Goal: Task Accomplishment & Management: Manage account settings

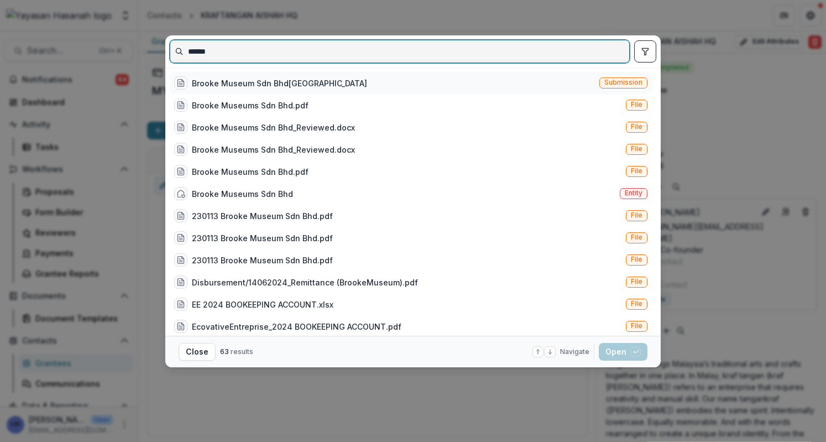
type input "******"
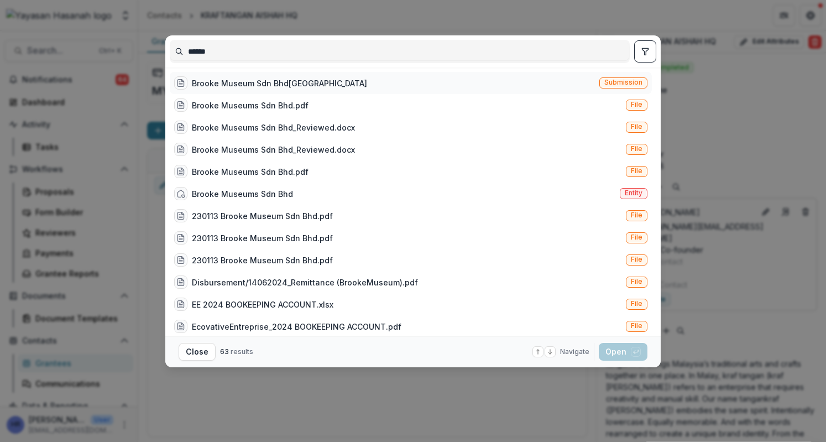
click at [387, 85] on div "Brooke Museum Sdn Bhd[GEOGRAPHIC_DATA] Submission" at bounding box center [411, 83] width 482 height 22
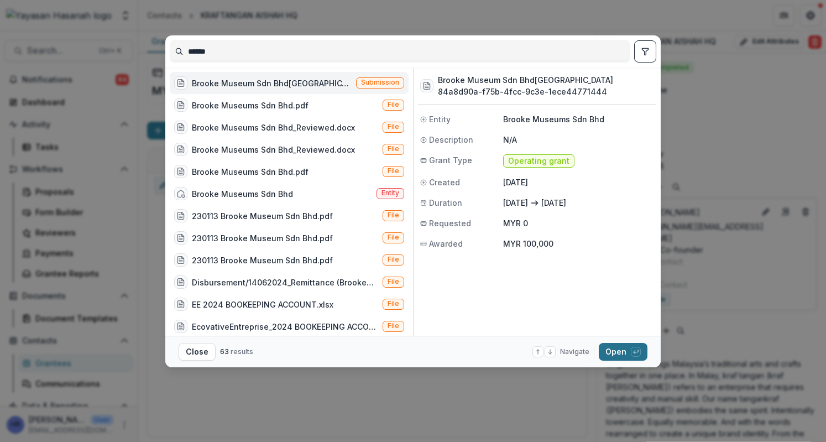
click at [625, 355] on button "Open with enter key" at bounding box center [623, 352] width 49 height 18
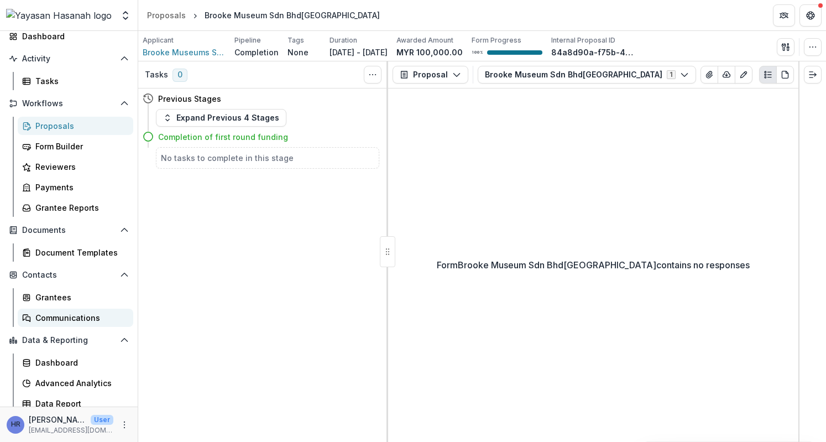
scroll to position [71, 0]
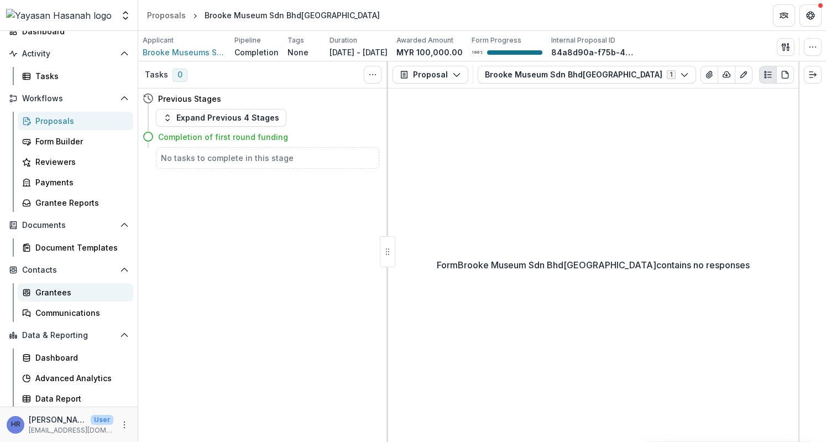
click at [81, 299] on link "Grantees" at bounding box center [76, 292] width 116 height 18
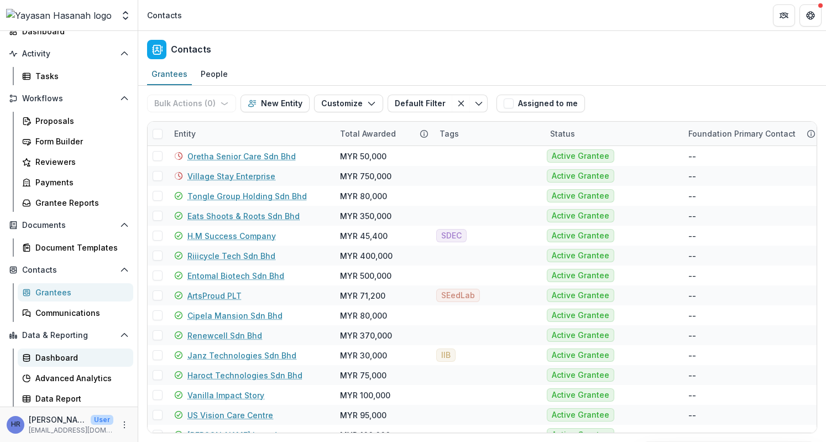
click at [81, 354] on div "Dashboard" at bounding box center [79, 357] width 89 height 12
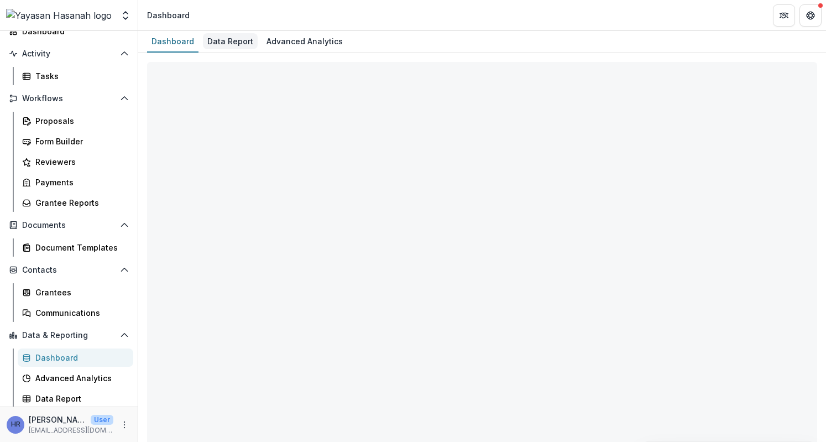
click at [228, 45] on div "Data Report" at bounding box center [230, 41] width 55 height 16
click at [227, 41] on div "Data Report" at bounding box center [230, 41] width 55 height 16
select select "**********"
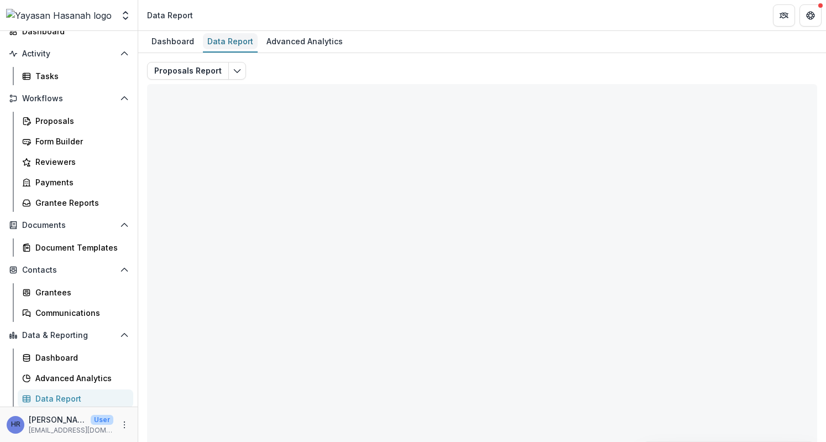
click at [231, 39] on div "Data Report" at bounding box center [230, 41] width 55 height 16
click at [234, 71] on polyline "Edit selected report" at bounding box center [237, 71] width 6 height 3
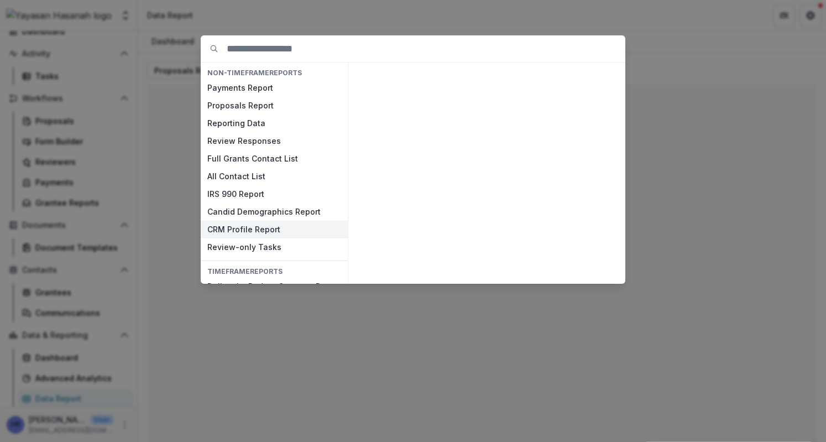
click at [253, 225] on button "CRM Profile Report" at bounding box center [274, 230] width 147 height 18
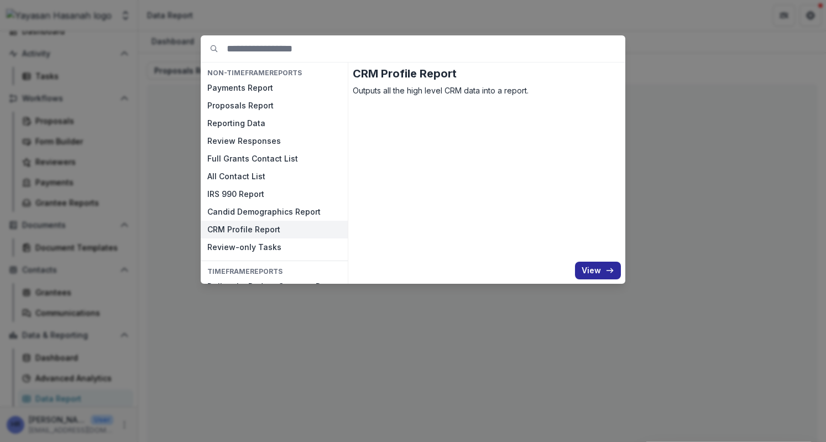
click at [600, 272] on button "View" at bounding box center [598, 270] width 46 height 18
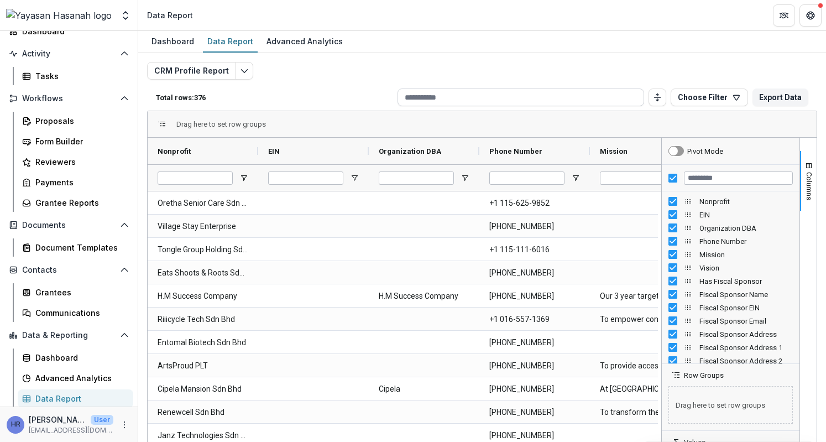
click at [449, 96] on input at bounding box center [520, 97] width 246 height 18
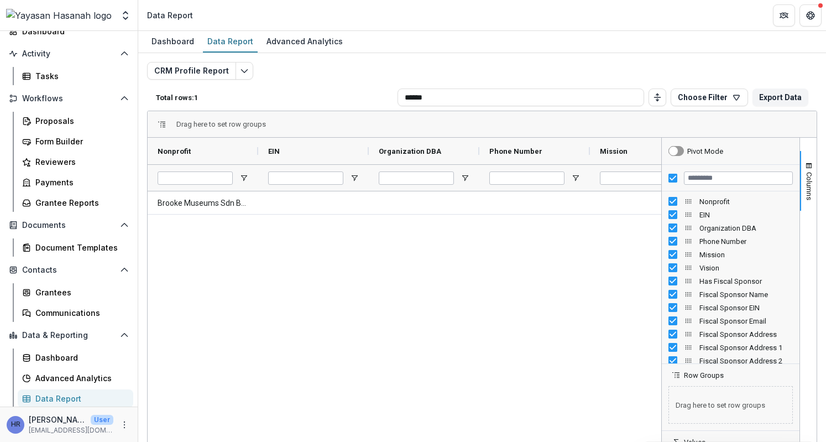
type input "******"
click at [478, 319] on div "Brooke Museums Sdn Bhd" at bounding box center [404, 342] width 513 height 302
click at [606, 224] on div "Brooke Museums Sdn Bhd" at bounding box center [404, 342] width 513 height 302
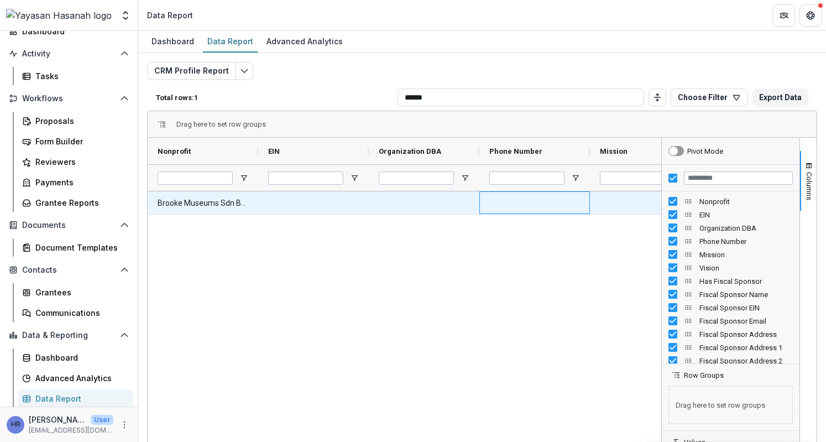
click at [549, 205] on div at bounding box center [534, 202] width 111 height 23
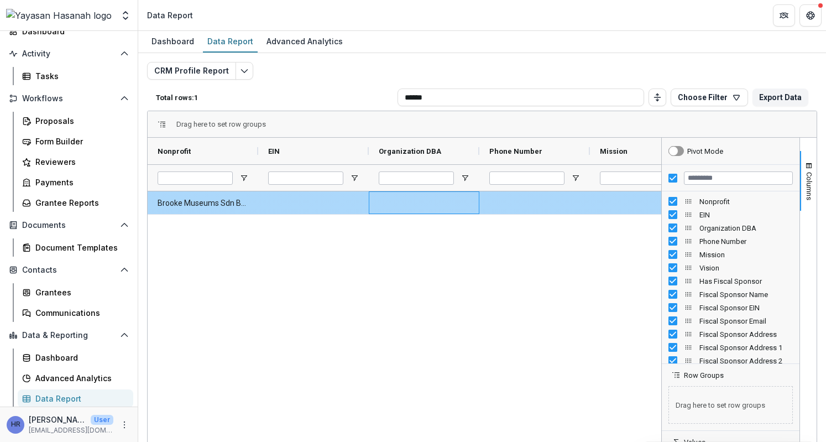
click at [405, 208] on div at bounding box center [424, 202] width 111 height 23
click at [239, 203] on Nonprofit-504 "Brooke Museums Sdn Bhd" at bounding box center [203, 203] width 91 height 23
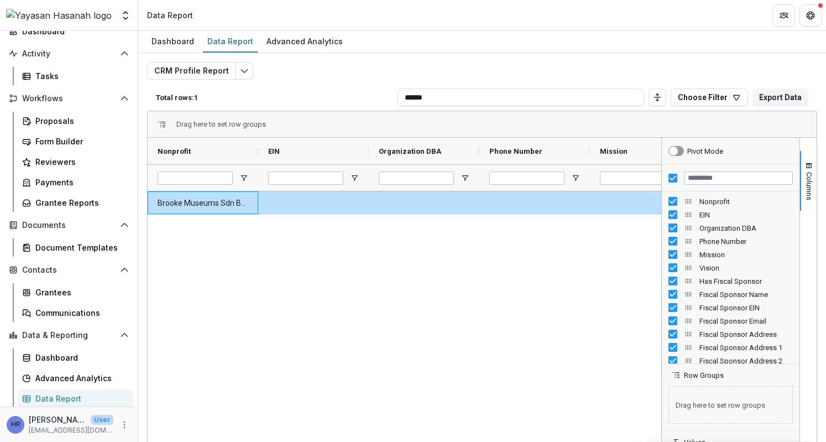
click at [385, 271] on div "Brooke Museums Sdn Bhd" at bounding box center [404, 342] width 513 height 302
click at [711, 93] on button "Choose Filter" at bounding box center [708, 97] width 77 height 18
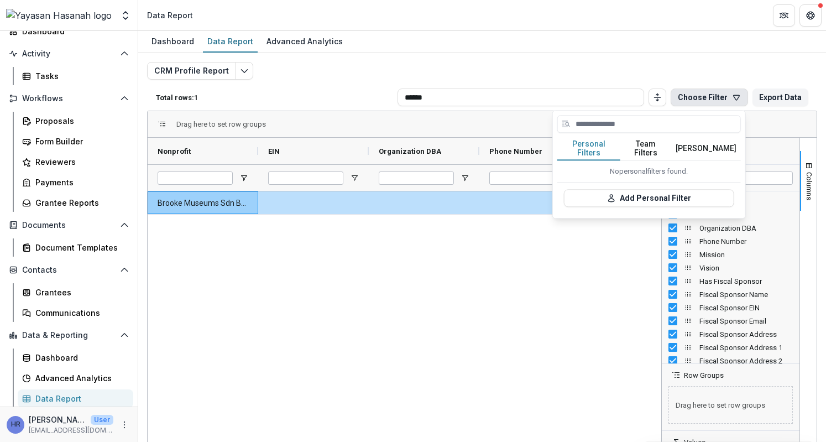
click at [643, 144] on button "Team Filters" at bounding box center [645, 148] width 51 height 23
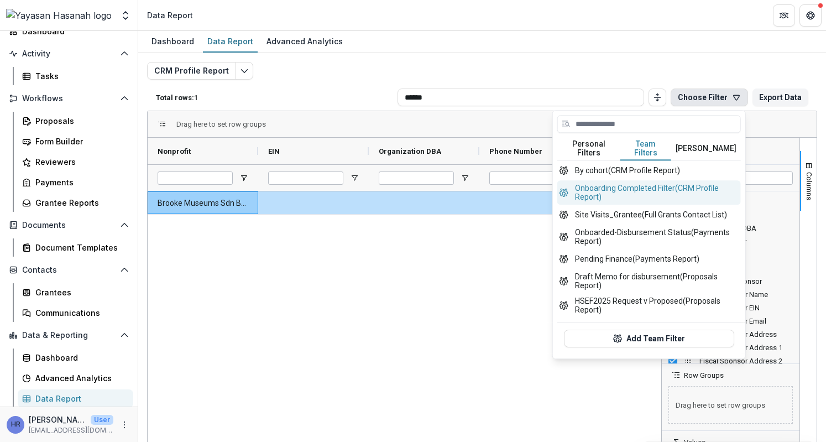
click at [632, 190] on button "Onboarding Completed Filter (CRM Profile Report)" at bounding box center [648, 192] width 183 height 24
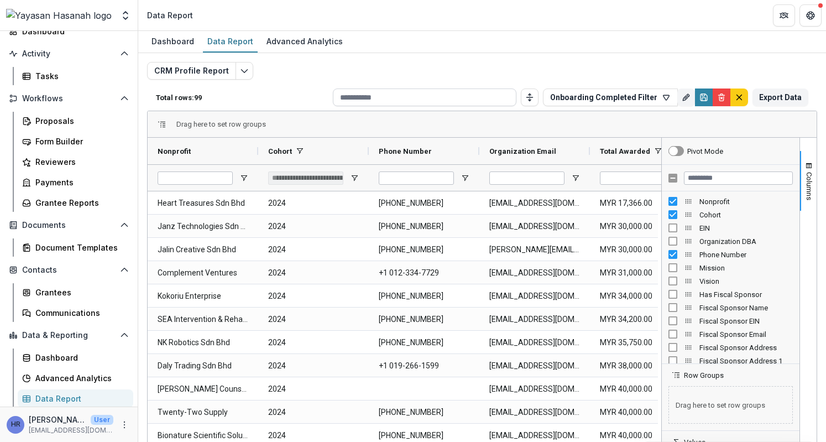
click at [429, 99] on input at bounding box center [424, 97] width 183 height 18
type input "**"
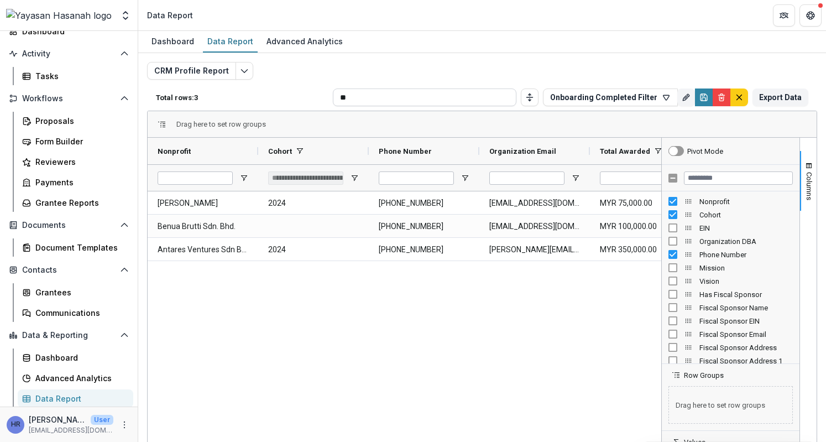
type input "**********"
type input "***"
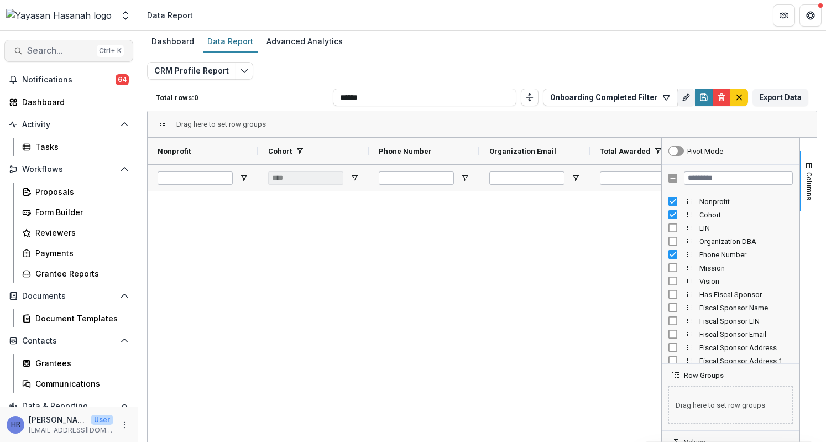
type input "******"
click at [79, 54] on span "Search..." at bounding box center [59, 50] width 65 height 11
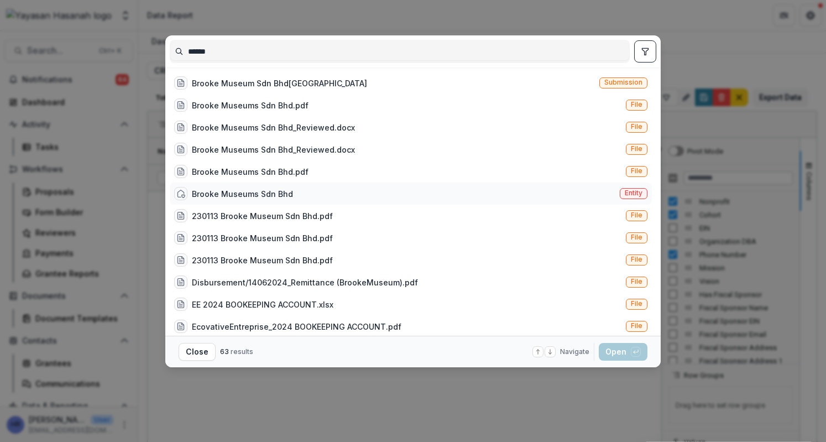
type input "******"
click at [348, 183] on div "Brooke Museums Sdn Bhd Entity" at bounding box center [411, 193] width 482 height 22
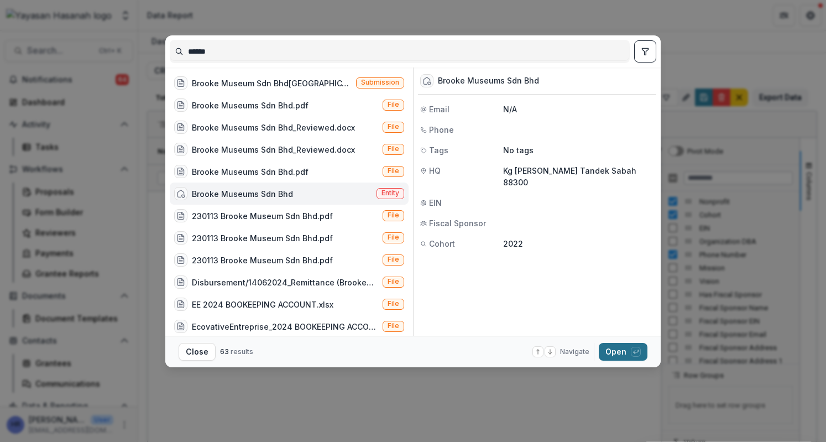
click at [625, 350] on button "Open with enter key" at bounding box center [623, 352] width 49 height 18
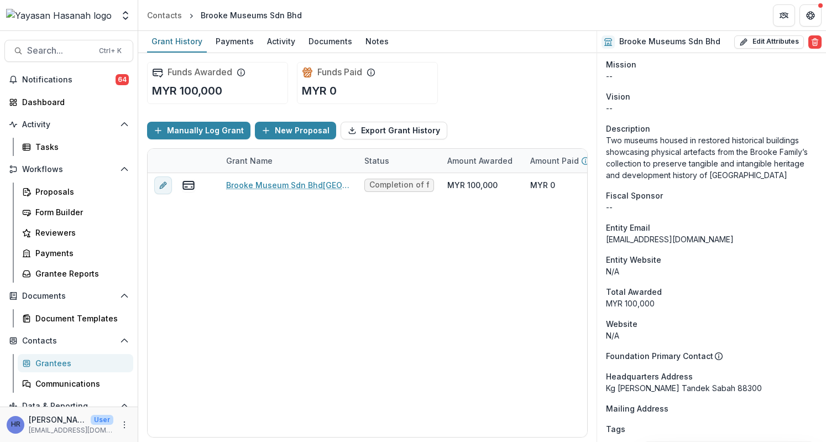
scroll to position [221, 0]
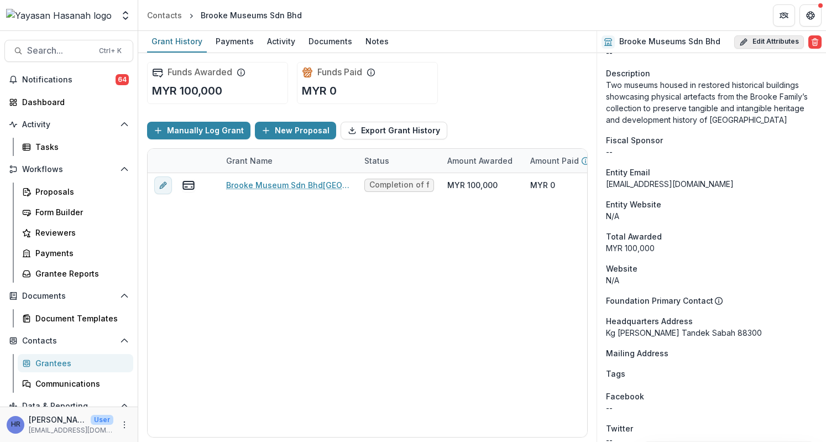
click at [744, 39] on icon "button" at bounding box center [745, 40] width 3 height 3
select select
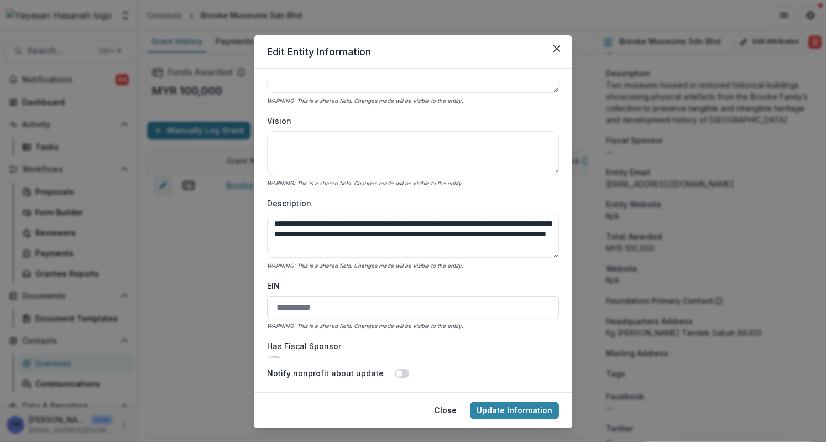
scroll to position [442, 0]
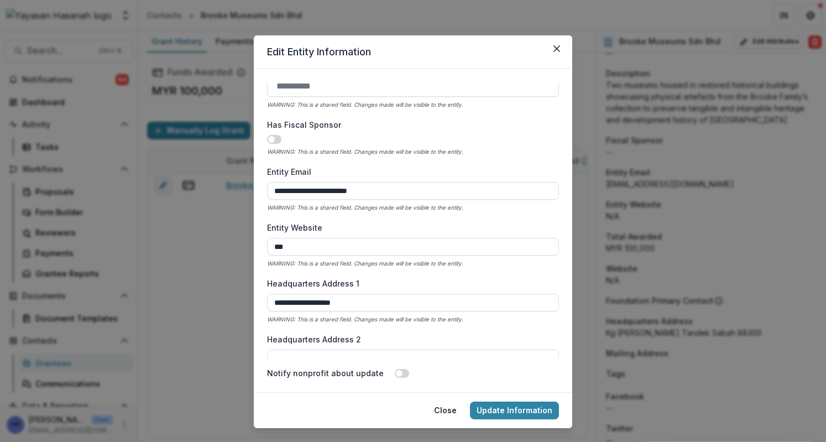
drag, startPoint x: 390, startPoint y: 185, endPoint x: 168, endPoint y: 184, distance: 221.6
click at [168, 184] on div "**********" at bounding box center [413, 221] width 826 height 442
paste input "***"
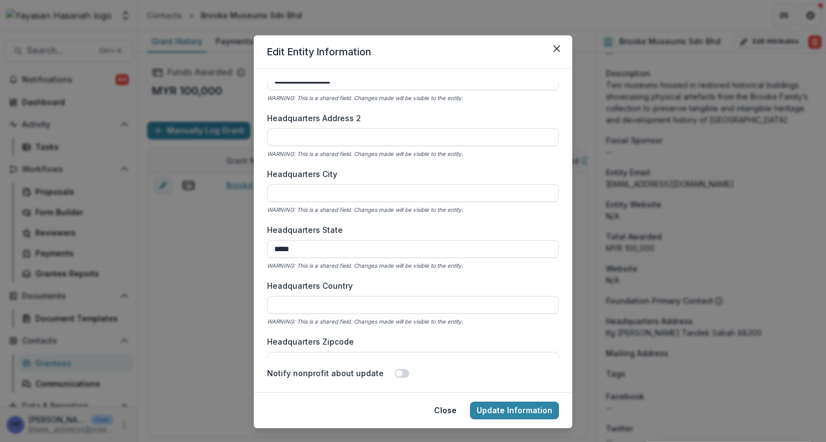
scroll to position [829, 0]
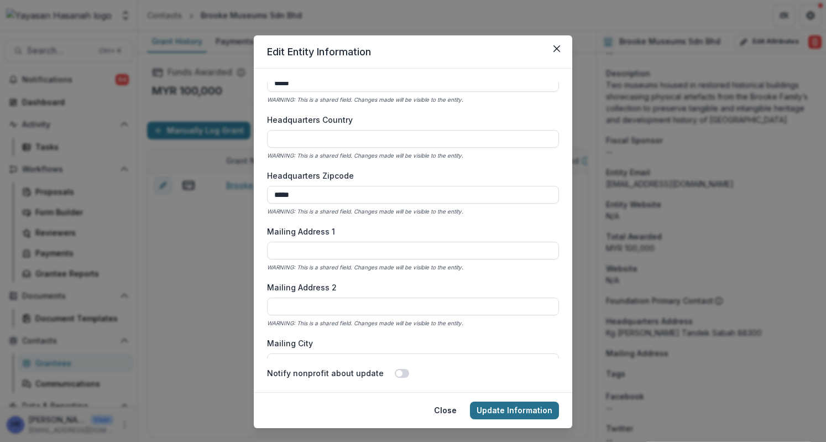
type input "**********"
click at [517, 415] on button "Update Information" at bounding box center [514, 410] width 89 height 18
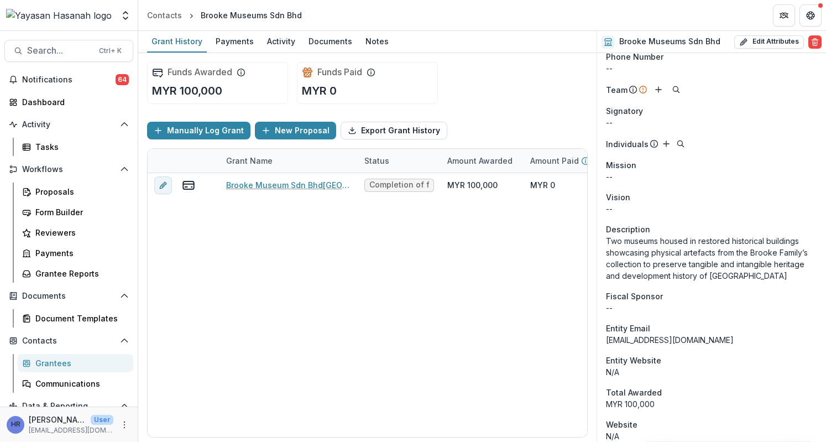
scroll to position [0, 0]
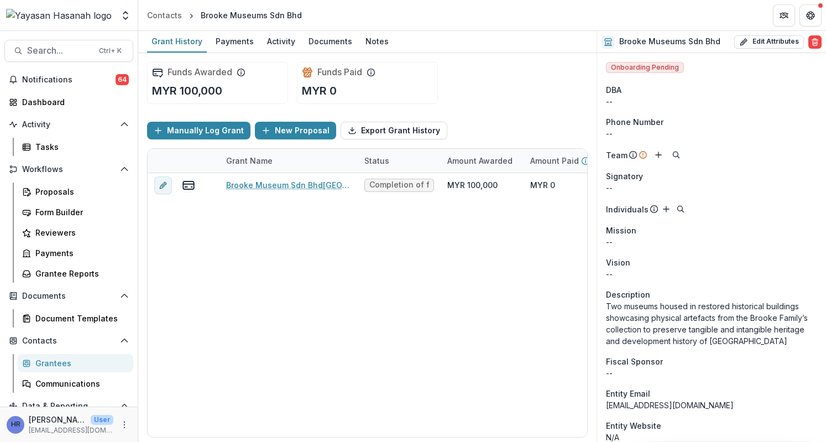
click at [676, 64] on span "Onboarding Pending" at bounding box center [645, 67] width 78 height 11
click at [668, 72] on div "Onboarding Pending" at bounding box center [645, 68] width 78 height 13
click at [688, 39] on h2 "Brooke Museums Sdn Bhd" at bounding box center [669, 41] width 101 height 9
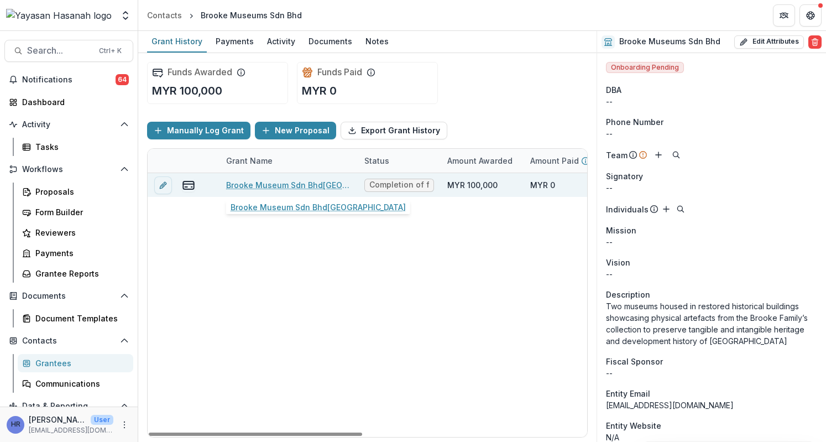
drag, startPoint x: 302, startPoint y: 185, endPoint x: 327, endPoint y: 188, distance: 24.5
click at [302, 185] on link "Brooke Museum Sdn Bhd[GEOGRAPHIC_DATA]" at bounding box center [288, 185] width 125 height 12
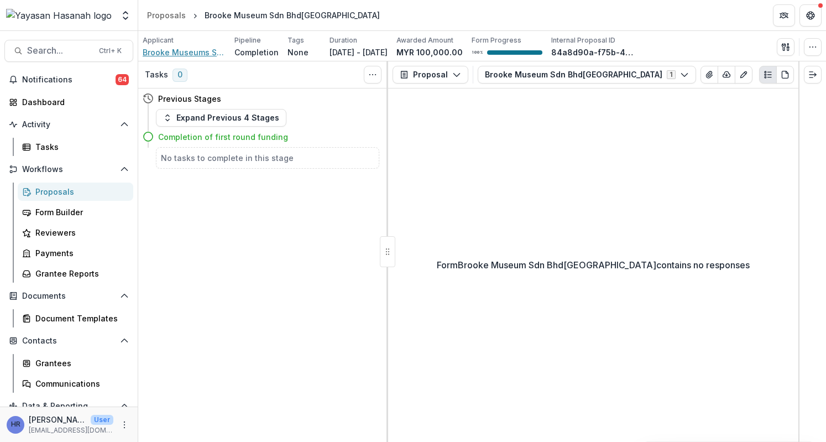
click at [181, 50] on span "Brooke Museums Sdn Bhd" at bounding box center [184, 52] width 83 height 12
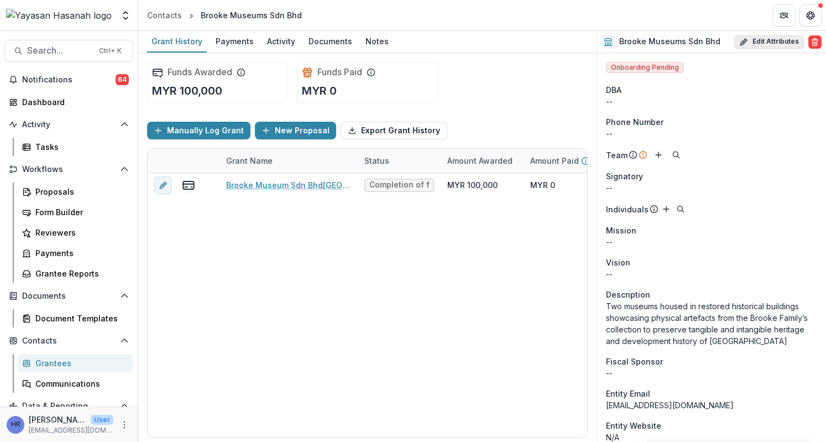
click at [788, 39] on button "Edit Attributes" at bounding box center [769, 41] width 70 height 13
select select
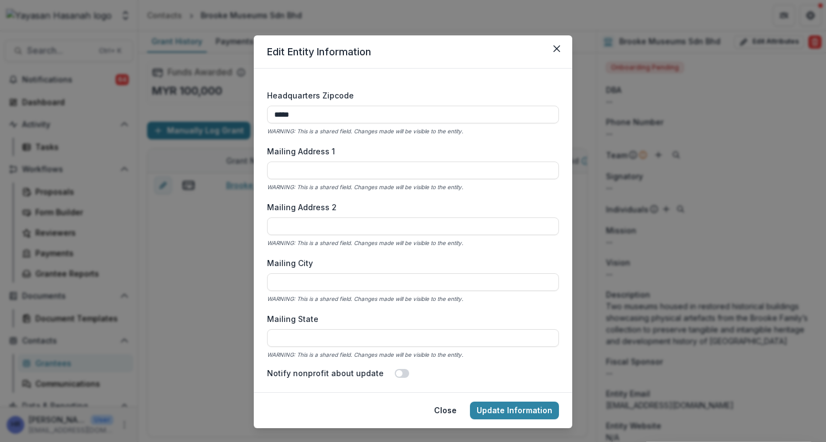
scroll to position [854, 0]
click at [554, 44] on button "Close" at bounding box center [557, 49] width 18 height 18
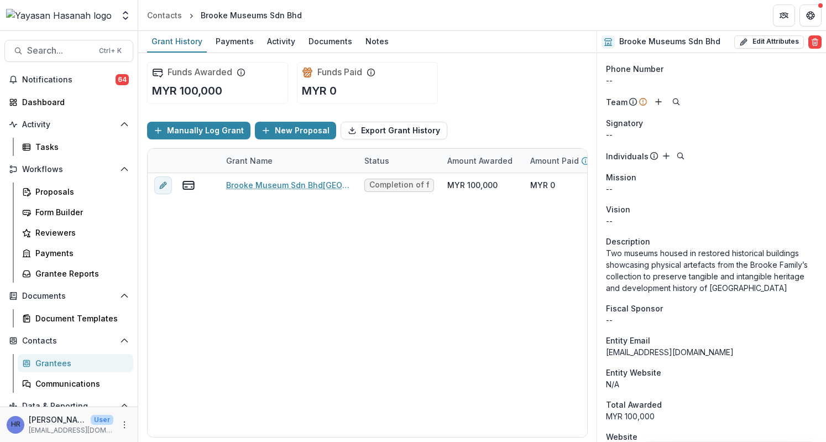
scroll to position [0, 0]
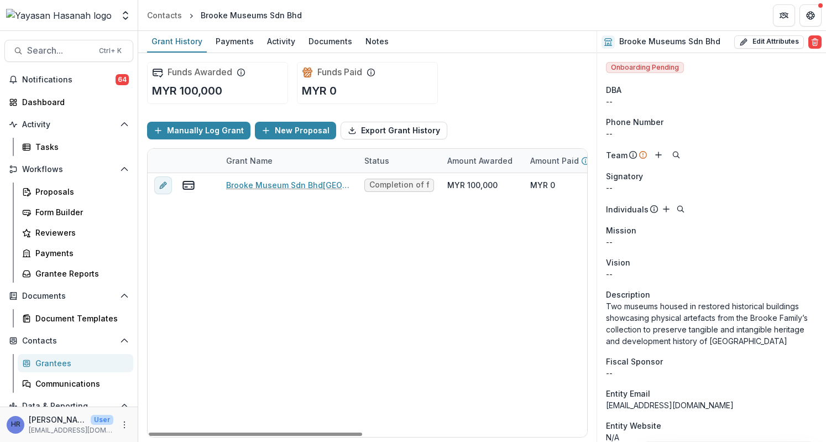
click at [675, 67] on span "Onboarding Pending" at bounding box center [645, 67] width 78 height 11
click at [604, 46] on div at bounding box center [607, 41] width 13 height 13
click at [655, 69] on span "Onboarding Pending" at bounding box center [645, 67] width 78 height 11
click at [679, 69] on span "Onboarding Pending" at bounding box center [645, 67] width 78 height 11
click at [50, 55] on span "Search..." at bounding box center [59, 50] width 65 height 11
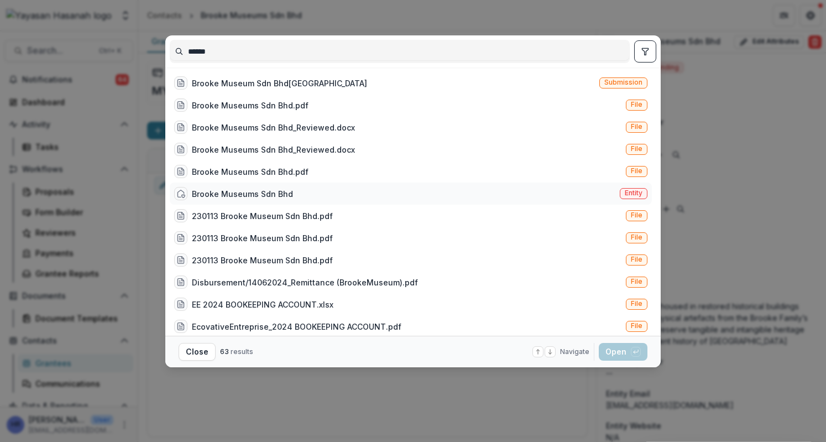
type input "******"
click at [345, 189] on div "Brooke Museums Sdn Bhd Entity" at bounding box center [411, 193] width 482 height 22
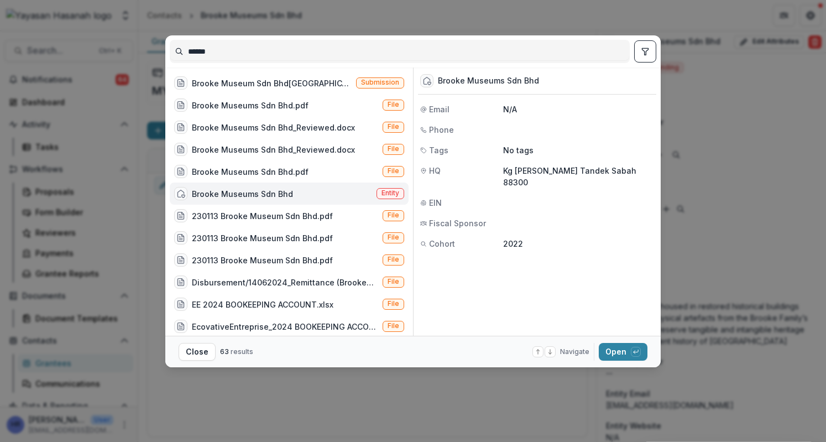
click at [515, 112] on p "N/A" at bounding box center [578, 109] width 151 height 12
click at [633, 351] on icon "button" at bounding box center [635, 351] width 7 height 7
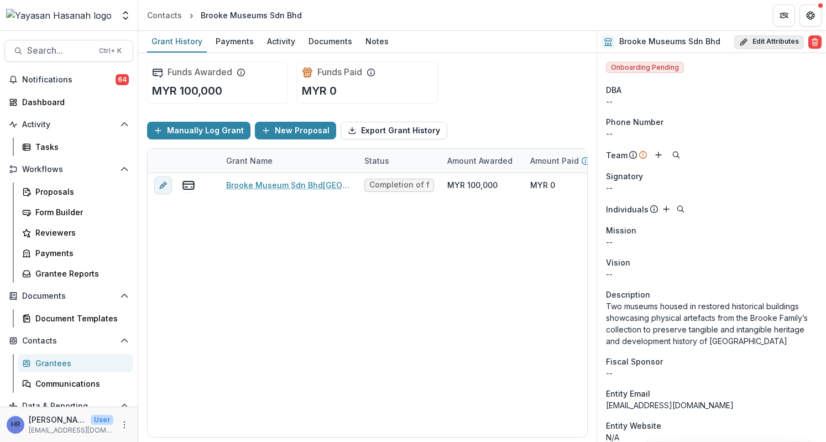
click at [739, 45] on icon "button" at bounding box center [743, 42] width 9 height 9
select select
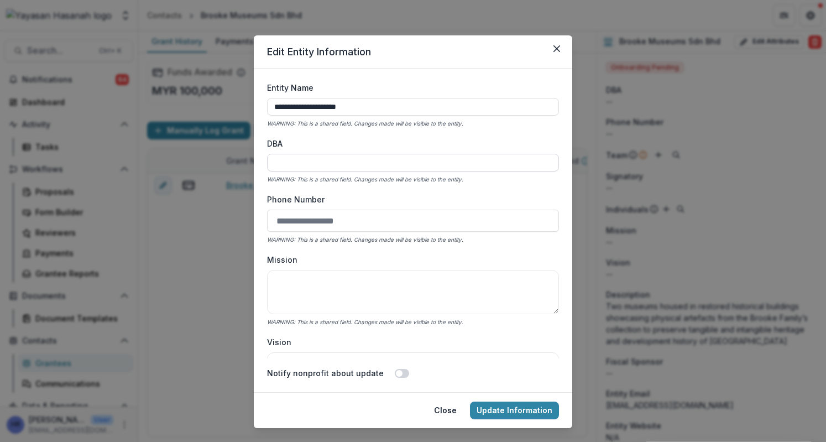
click at [462, 155] on input "DBA" at bounding box center [413, 163] width 292 height 18
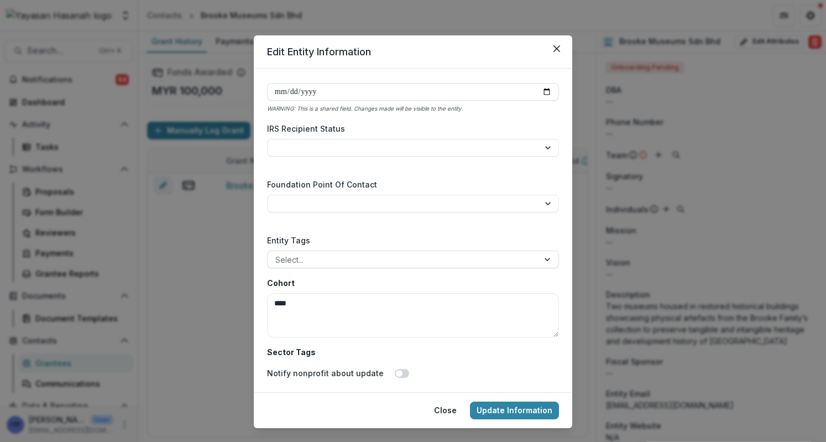
scroll to position [1739, 0]
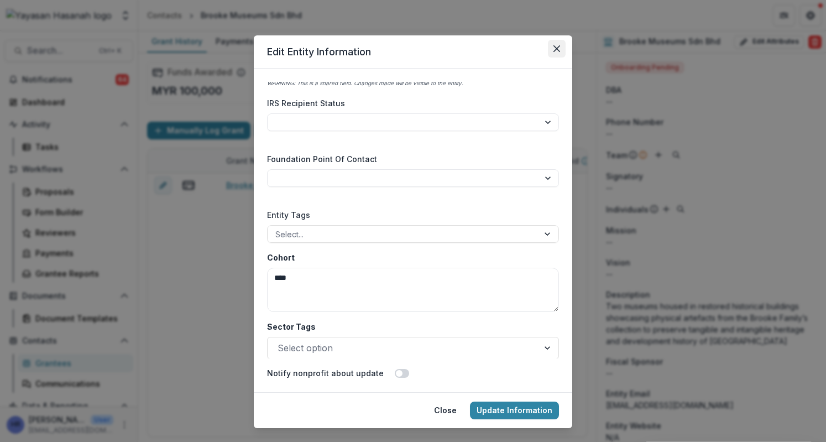
click at [555, 51] on icon "Close" at bounding box center [556, 48] width 7 height 7
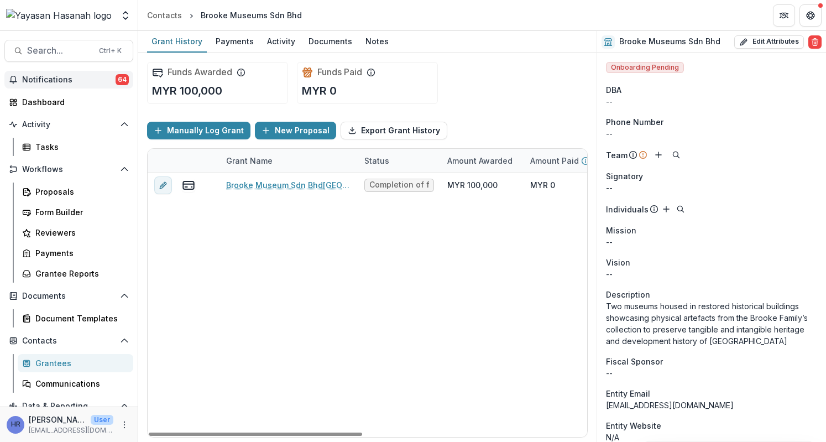
click at [48, 71] on button "Notifications 64" at bounding box center [68, 80] width 129 height 18
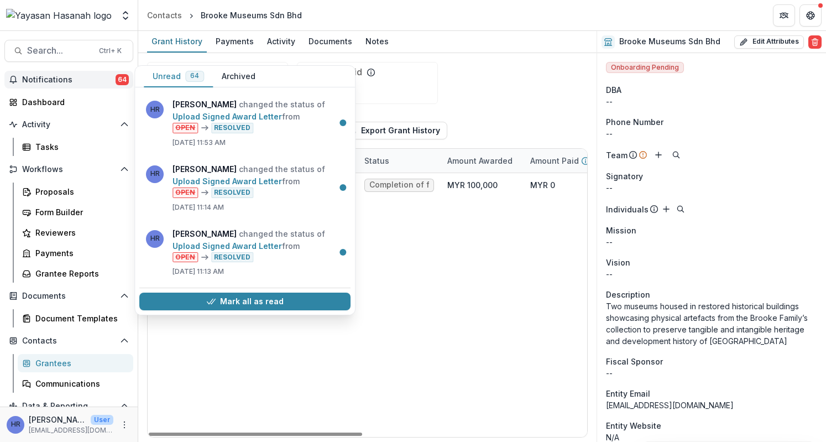
click at [440, 350] on div "Brooke Museum Sdn Bhd​ - [GEOGRAPHIC_DATA] Completion of first round funding MY…" at bounding box center [598, 305] width 901 height 264
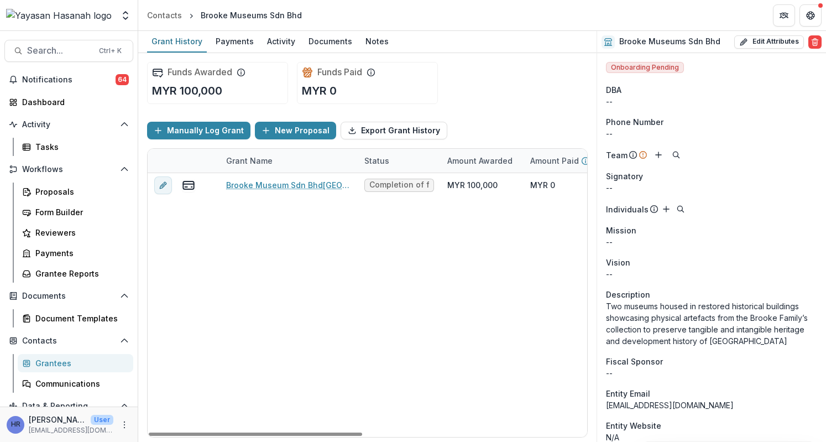
click at [53, 360] on div "Grantees" at bounding box center [79, 363] width 89 height 12
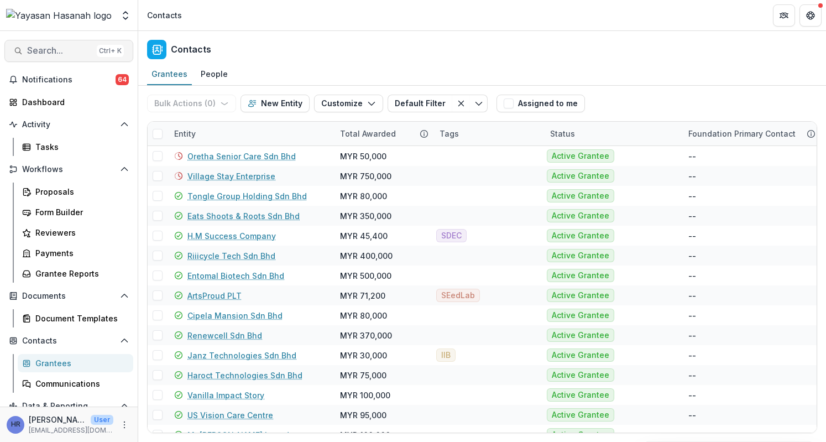
click at [47, 45] on span "Search..." at bounding box center [59, 50] width 65 height 11
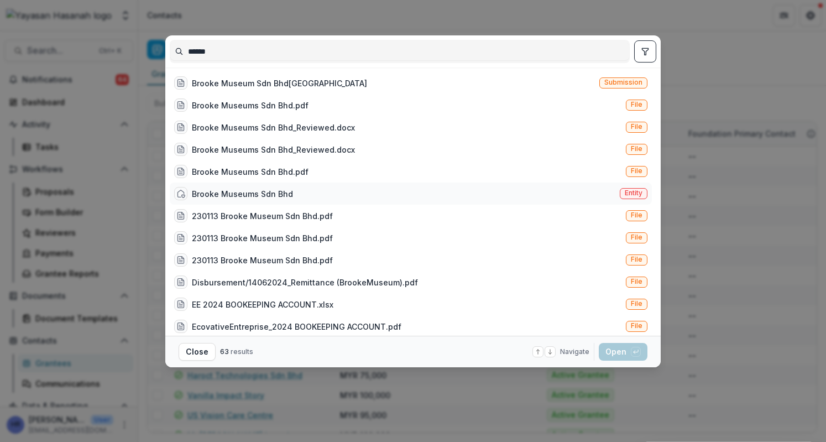
type input "******"
click at [274, 196] on div "Brooke Museums Sdn Bhd" at bounding box center [242, 194] width 101 height 12
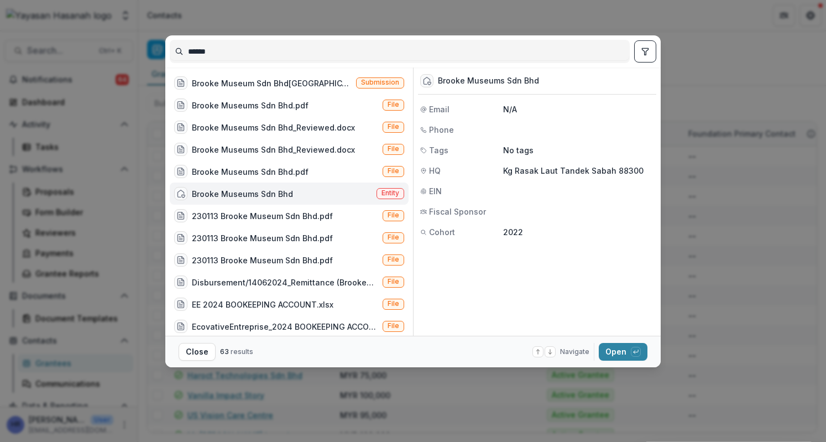
click at [549, 351] on icon at bounding box center [550, 351] width 7 height 7
click at [512, 97] on div "Brooke Museums Sdn Bhd Email N/A Phone Tags No tags HQ Kg Rasak Laut Tandek Sab…" at bounding box center [537, 154] width 238 height 175
click at [513, 108] on p "N/A" at bounding box center [578, 109] width 151 height 12
click at [608, 345] on button "Open with enter key" at bounding box center [623, 352] width 49 height 18
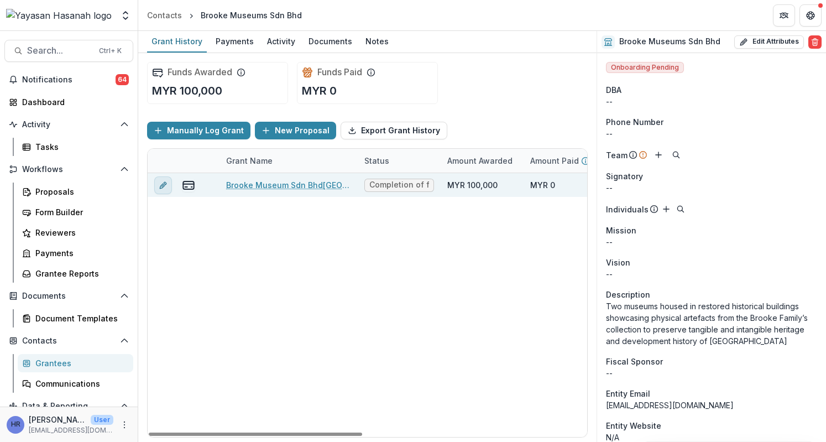
click at [164, 183] on icon "edit" at bounding box center [163, 185] width 9 height 9
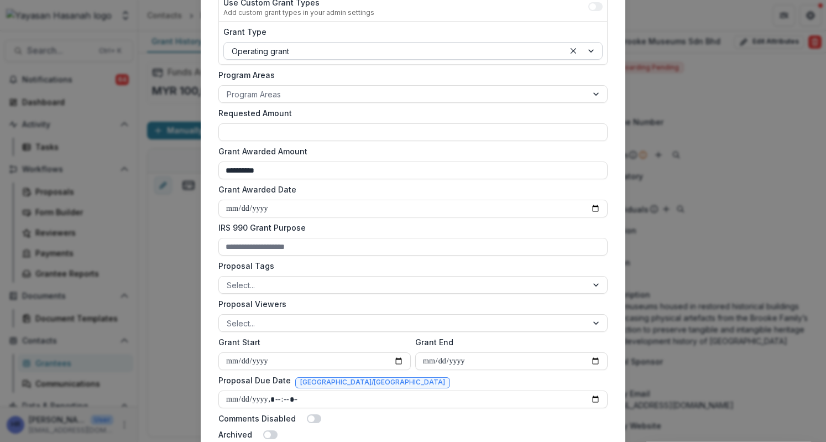
scroll to position [14, 0]
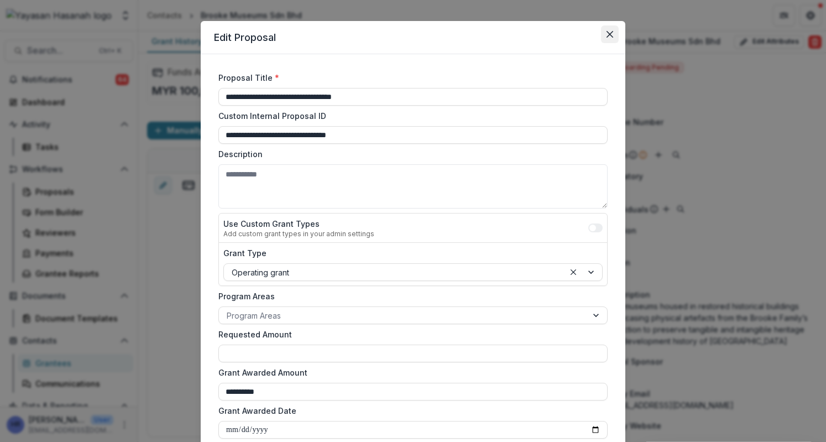
click at [606, 35] on icon "Close" at bounding box center [609, 34] width 7 height 7
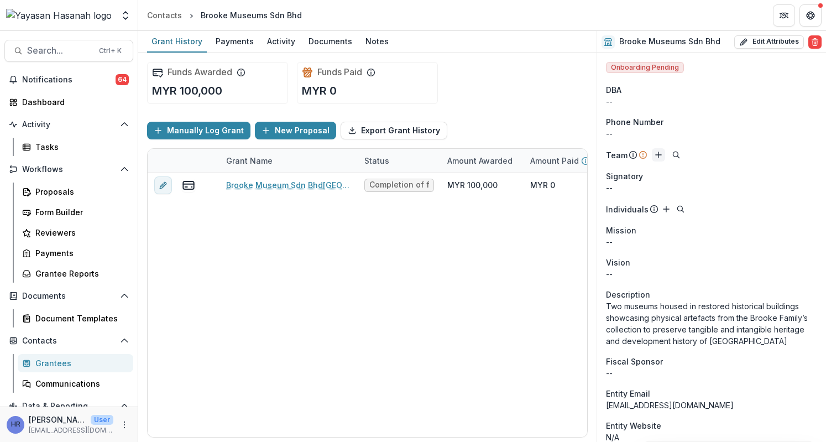
click at [663, 154] on button "Add" at bounding box center [658, 154] width 13 height 13
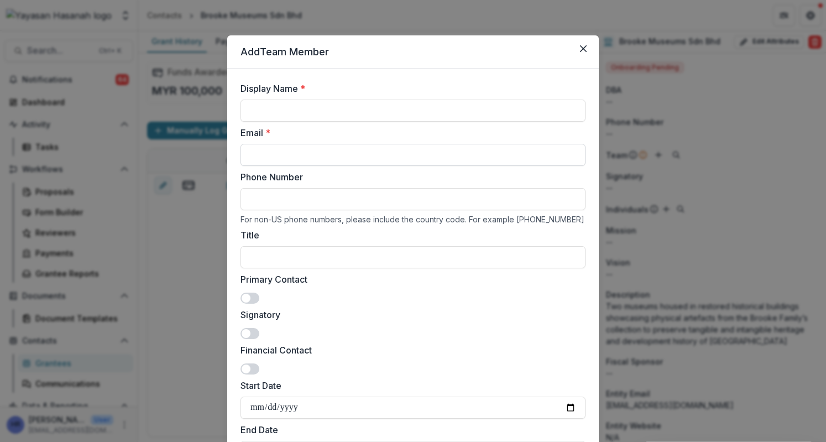
click at [443, 153] on input "Email *" at bounding box center [412, 155] width 345 height 22
paste input "**********"
type input "**********"
click at [352, 108] on input "Display Name *" at bounding box center [412, 110] width 345 height 22
type input "*"
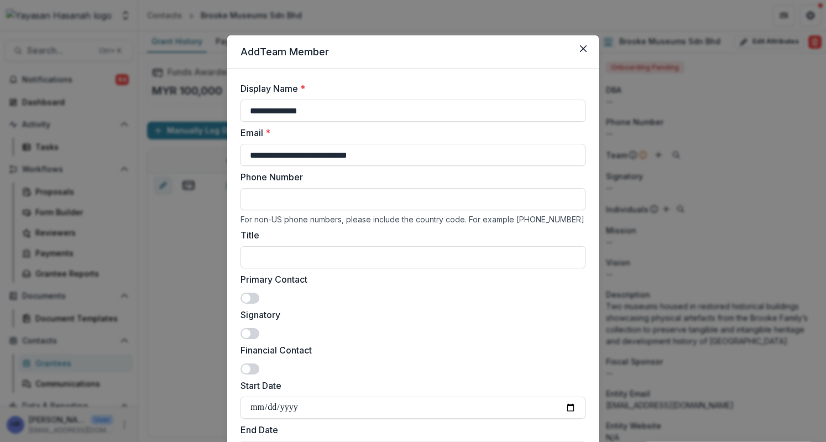
type input "**********"
click at [247, 284] on label "Primary Contact" at bounding box center [409, 278] width 338 height 13
click at [248, 291] on div "Primary Contact" at bounding box center [412, 287] width 345 height 31
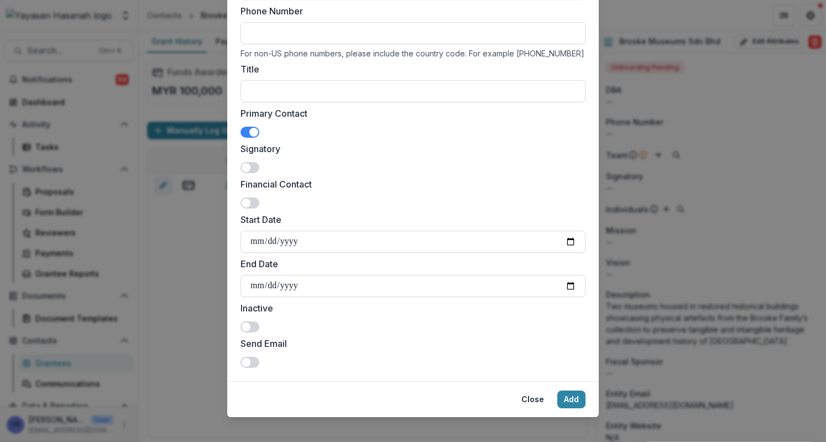
click at [254, 359] on span at bounding box center [249, 361] width 19 height 11
click at [566, 403] on button "Add" at bounding box center [571, 399] width 28 height 18
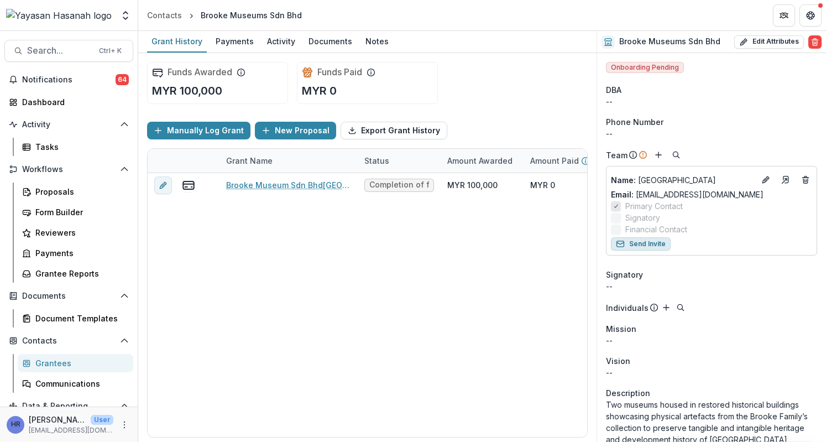
click at [654, 240] on button "Send Invite" at bounding box center [641, 243] width 60 height 13
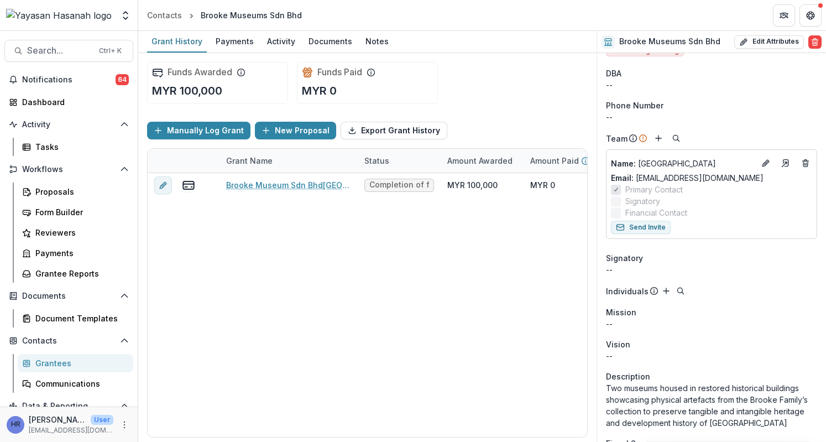
scroll to position [0, 0]
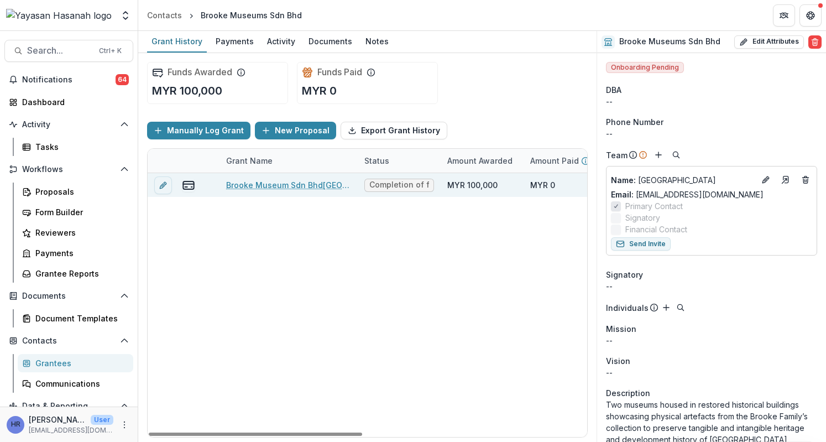
click at [276, 181] on link "Brooke Museum Sdn Bhd[GEOGRAPHIC_DATA]" at bounding box center [288, 185] width 125 height 12
